Goal: Transaction & Acquisition: Book appointment/travel/reservation

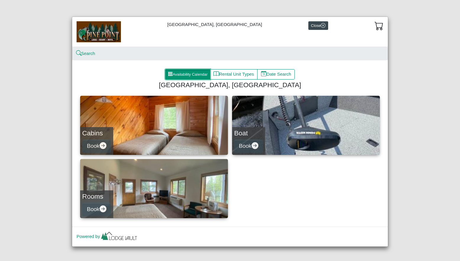
click at [192, 76] on button "Availability Calendar" at bounding box center [187, 74] width 45 height 11
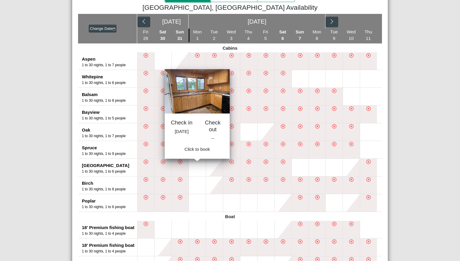
scroll to position [57, 0]
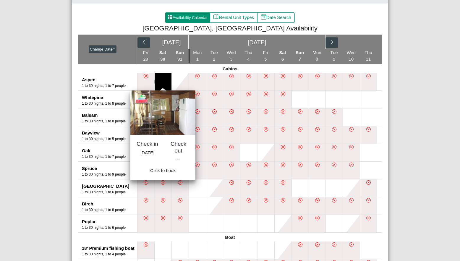
click at [165, 79] on button at bounding box center [162, 81] width 17 height 17
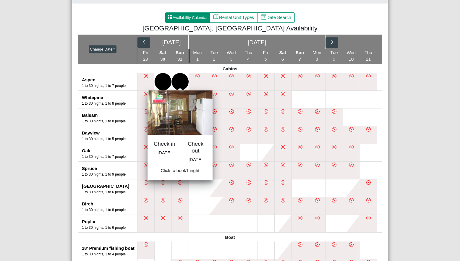
click at [178, 80] on button at bounding box center [180, 81] width 17 height 17
click at [177, 175] on span "Book 1 night" at bounding box center [179, 172] width 25 height 5
select select "*"
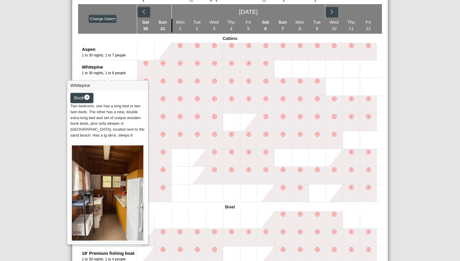
scroll to position [86, 0]
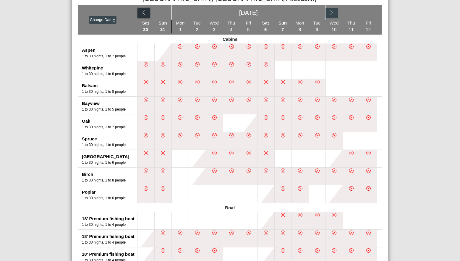
click at [145, 15] on icon "chevron left" at bounding box center [144, 13] width 6 height 6
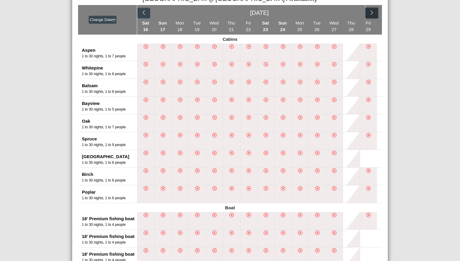
click at [372, 15] on icon "chevron right" at bounding box center [372, 13] width 6 height 6
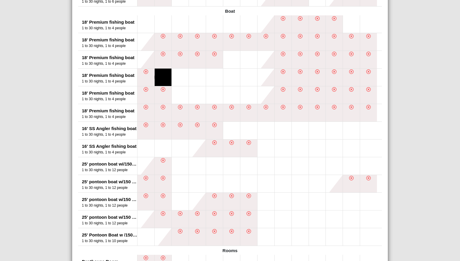
scroll to position [295, 0]
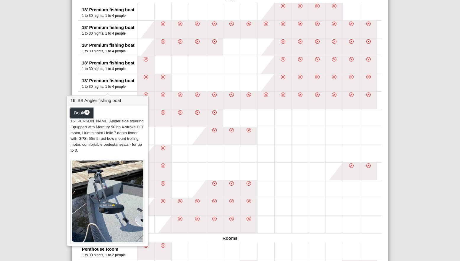
click at [82, 114] on span "Book" at bounding box center [79, 112] width 10 height 5
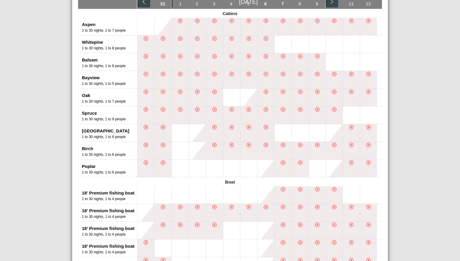
select select "*"
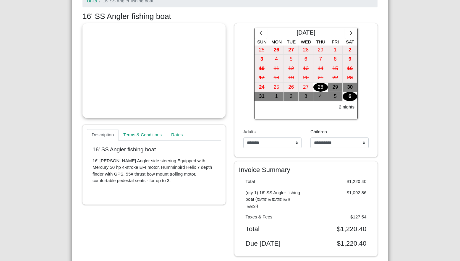
scroll to position [87, 0]
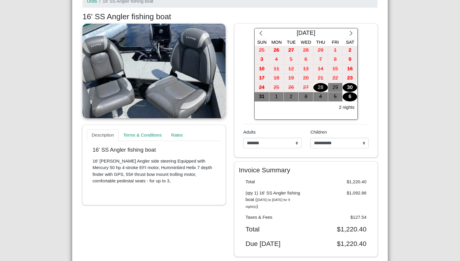
click at [351, 88] on div "30" at bounding box center [349, 87] width 14 height 9
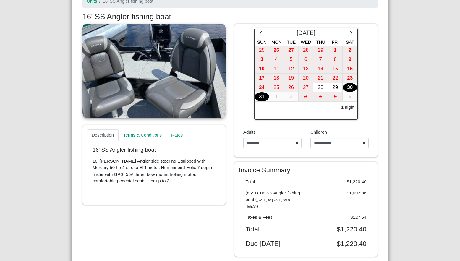
click at [264, 100] on div "31" at bounding box center [261, 96] width 14 height 9
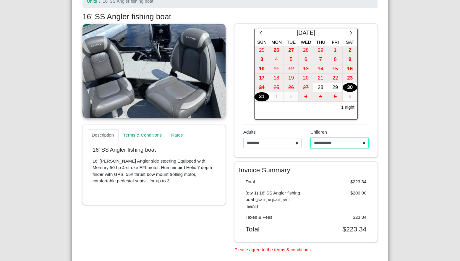
click at [318, 143] on select "**********" at bounding box center [339, 143] width 58 height 11
select select "*"
click at [310, 138] on select "**********" at bounding box center [339, 143] width 58 height 11
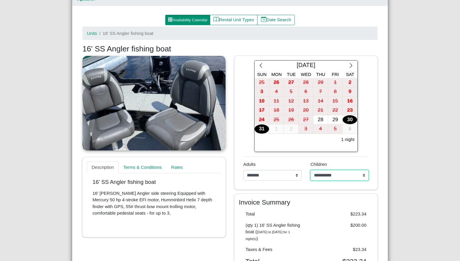
scroll to position [0, 0]
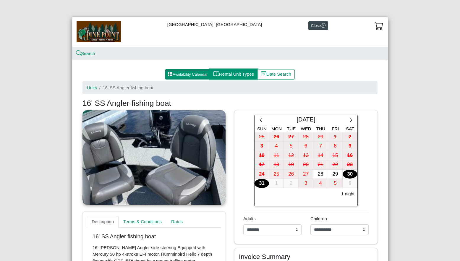
click at [236, 74] on button "Rental Unit Types" at bounding box center [234, 74] width 48 height 11
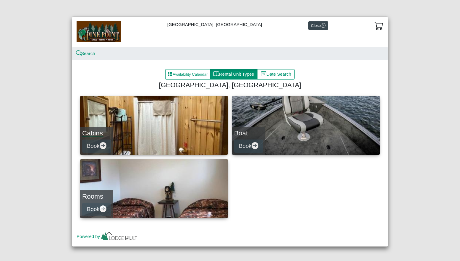
click at [158, 132] on link "Cabins Book" at bounding box center [154, 125] width 148 height 59
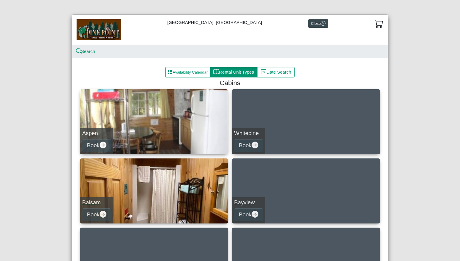
scroll to position [2, 0]
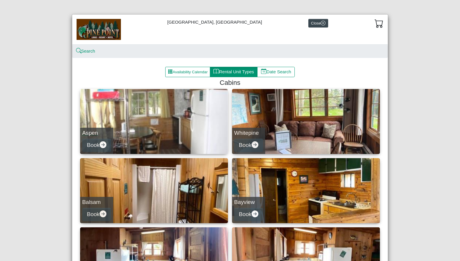
click at [151, 133] on link "Aspen Book" at bounding box center [154, 121] width 148 height 65
select select "*"
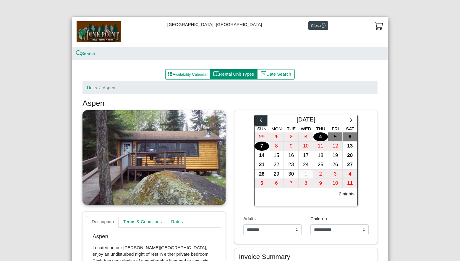
click at [260, 118] on icon "chevron left" at bounding box center [261, 120] width 6 height 6
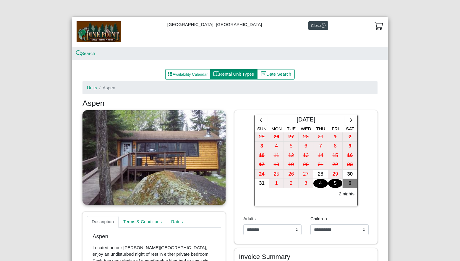
click at [331, 185] on div "5" at bounding box center [335, 183] width 14 height 9
click at [351, 121] on icon "chevron right" at bounding box center [351, 120] width 6 height 6
